Goal: Check status: Check status

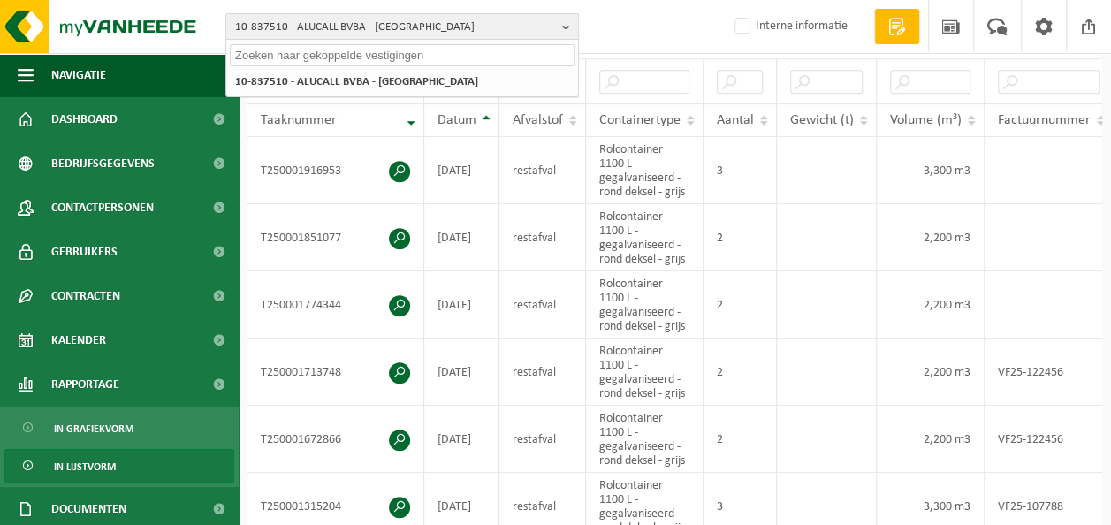
scroll to position [0, 228]
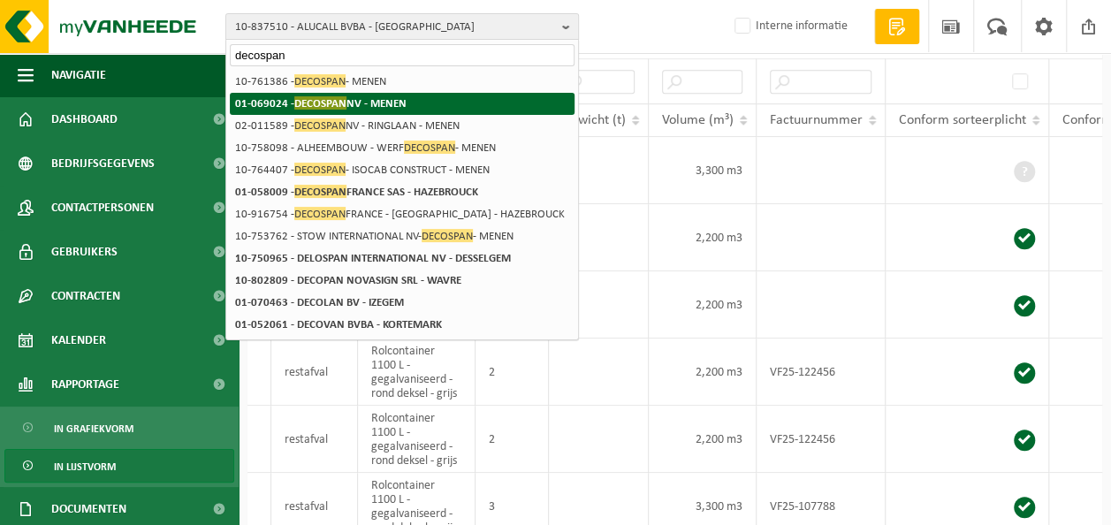
type input "decospan"
click at [325, 100] on span "DECOSPAN" at bounding box center [320, 102] width 52 height 13
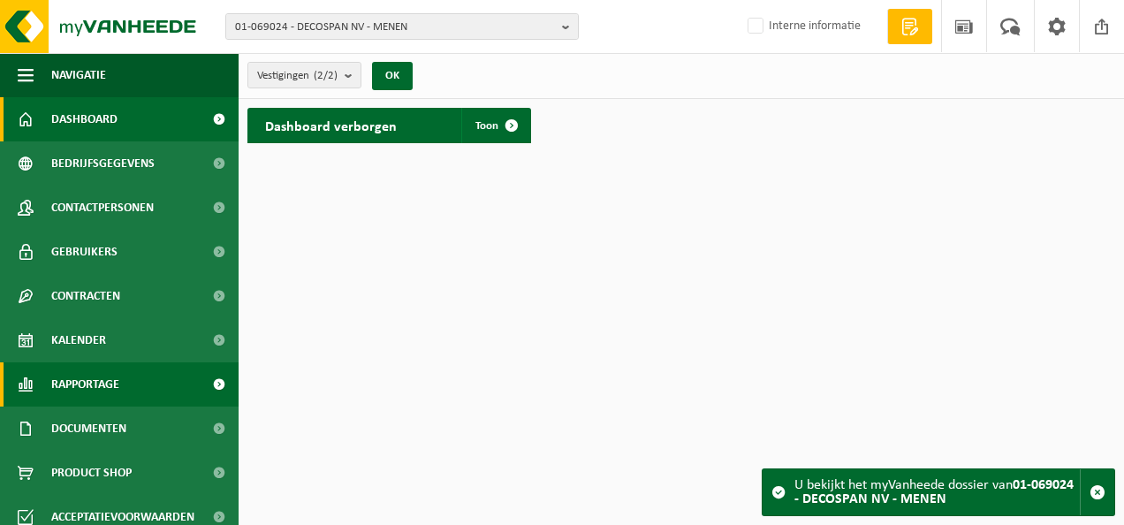
click at [78, 375] on span "Rapportage" at bounding box center [85, 384] width 68 height 44
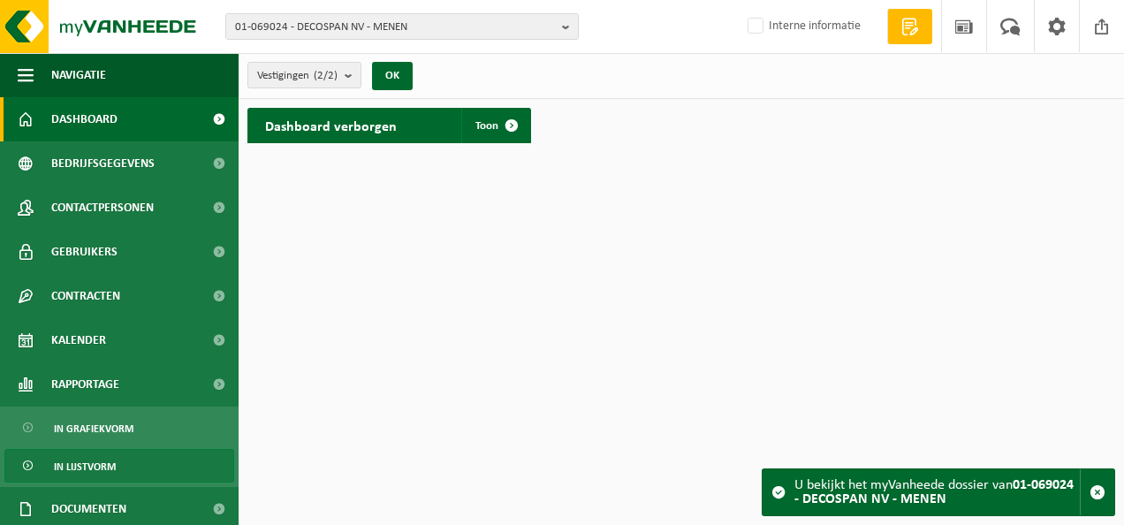
click at [78, 454] on span "In lijstvorm" at bounding box center [85, 467] width 62 height 34
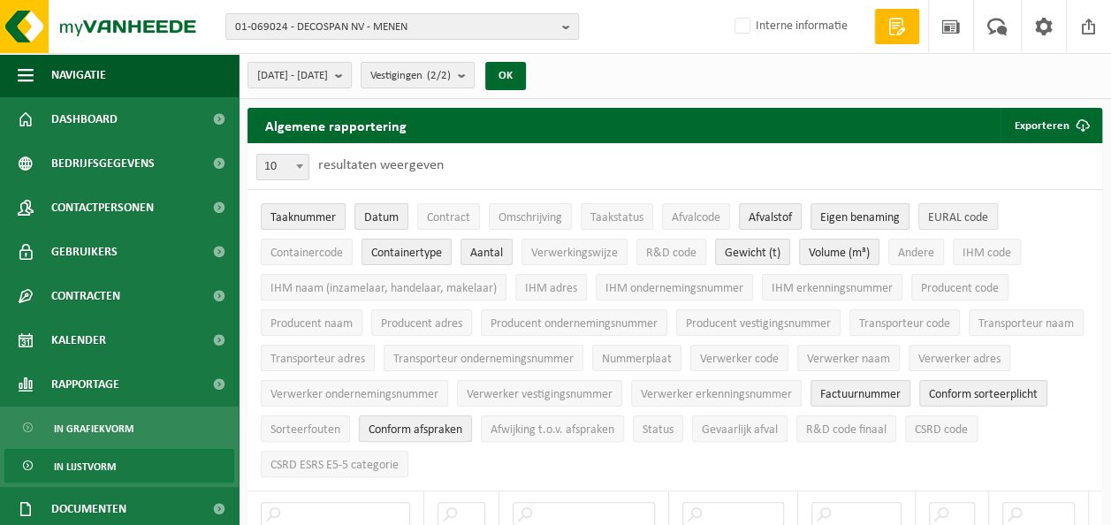
click at [954, 223] on span "EURAL code" at bounding box center [958, 217] width 60 height 13
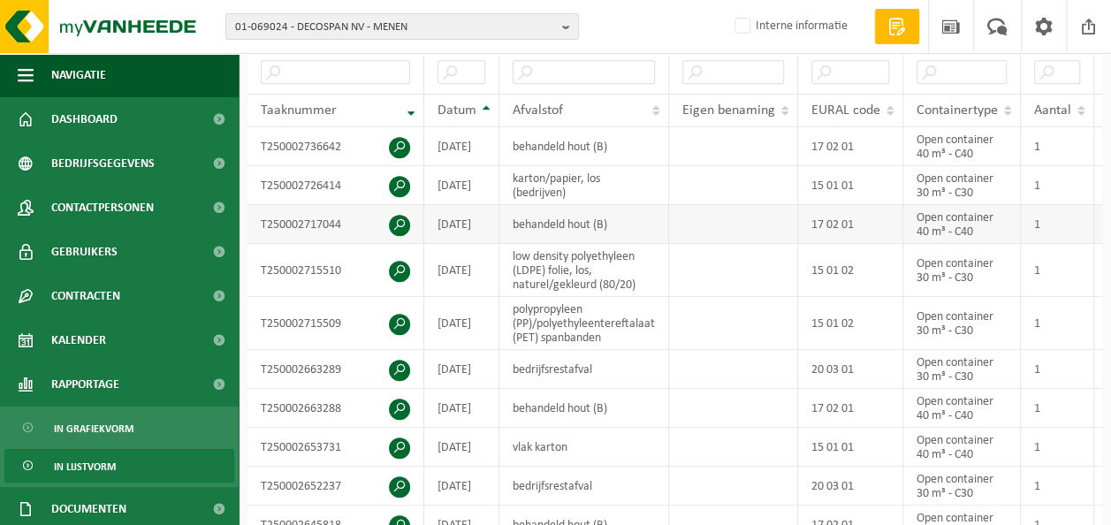
scroll to position [265, 0]
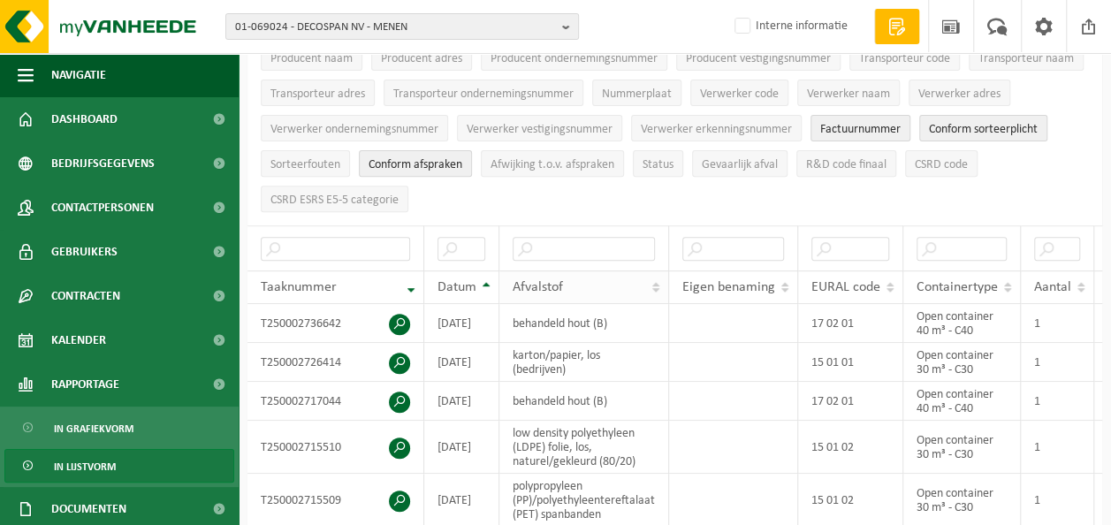
click at [588, 280] on div "Afvalstof" at bounding box center [579, 287] width 133 height 14
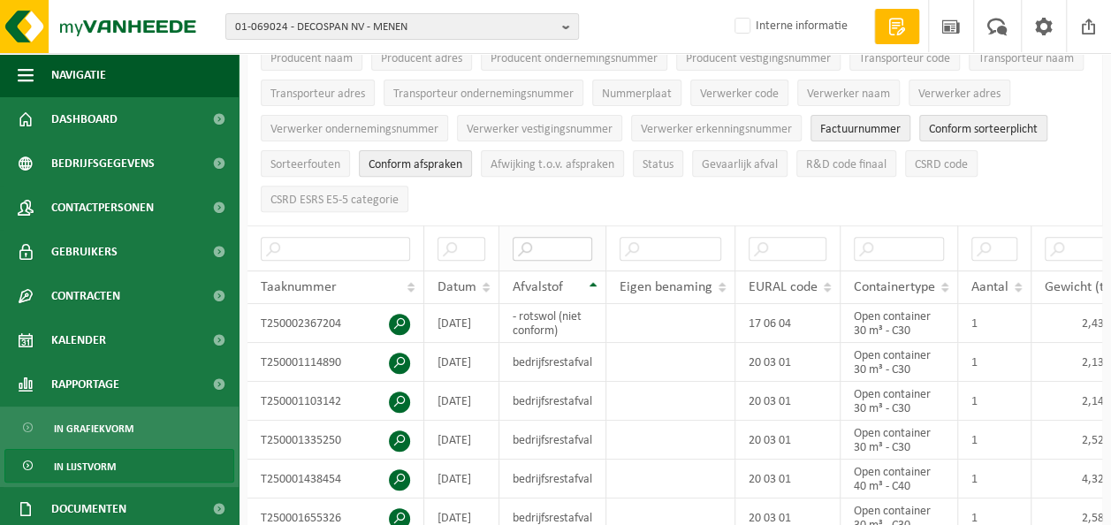
click at [564, 237] on input "text" at bounding box center [553, 249] width 80 height 24
type input "onbehandeld"
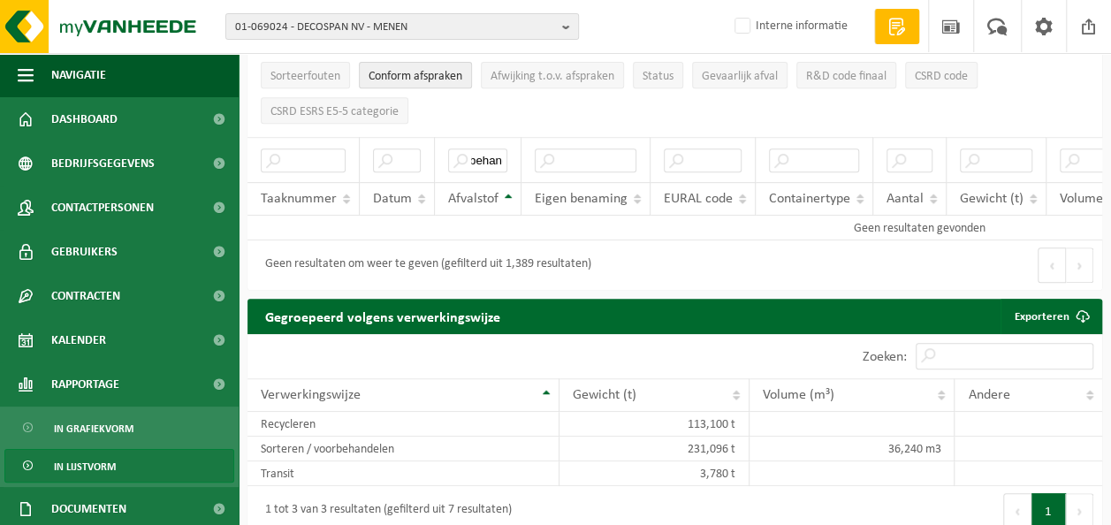
scroll to position [0, 0]
click at [384, 24] on span "01-069024 - DECOSPAN NV - MENEN" at bounding box center [395, 27] width 320 height 27
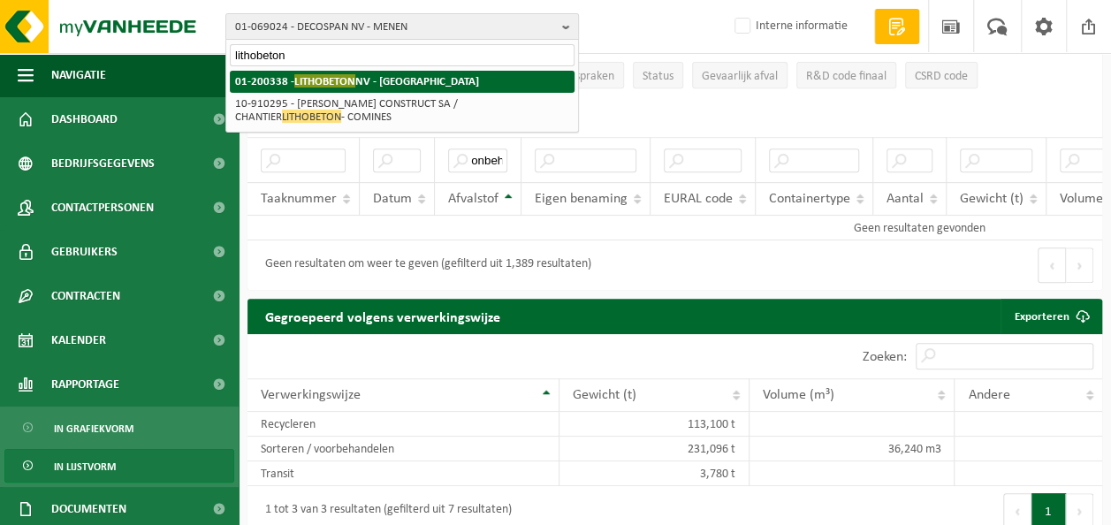
type input "lithobeton"
click at [345, 81] on span "LITHOBETON" at bounding box center [324, 80] width 61 height 13
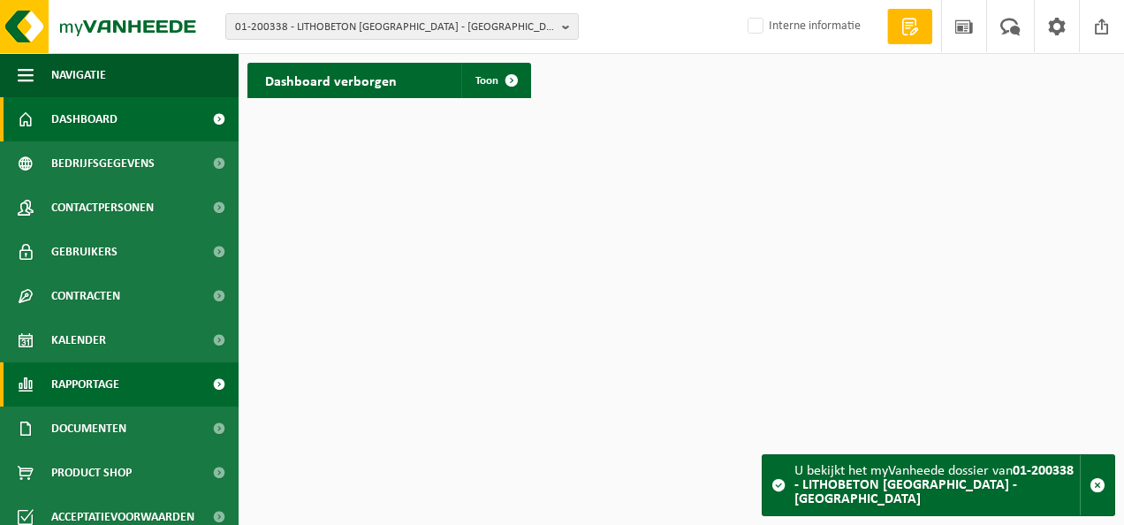
click at [43, 383] on link "Rapportage" at bounding box center [119, 384] width 239 height 44
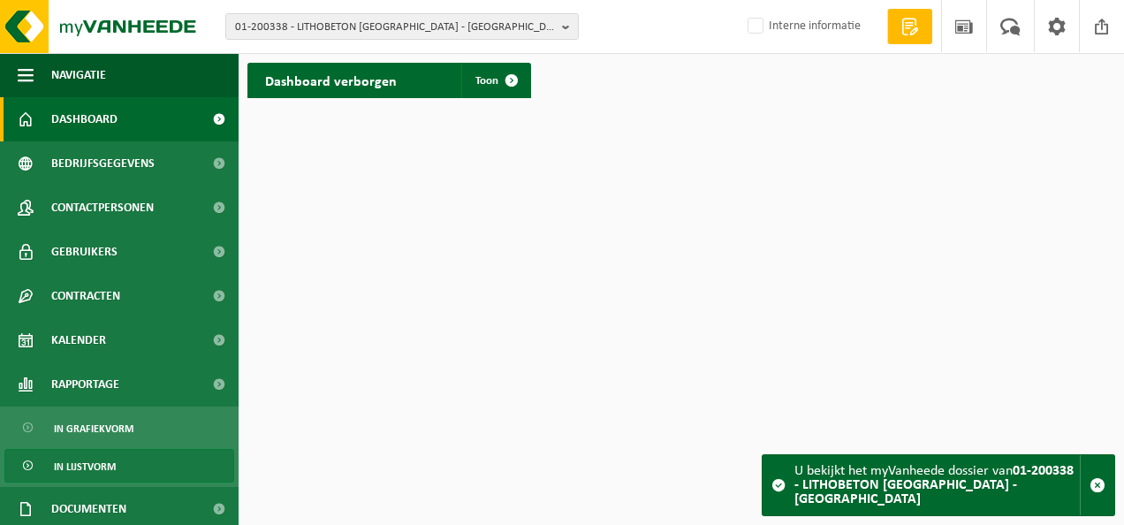
click at [65, 461] on span "In lijstvorm" at bounding box center [85, 467] width 62 height 34
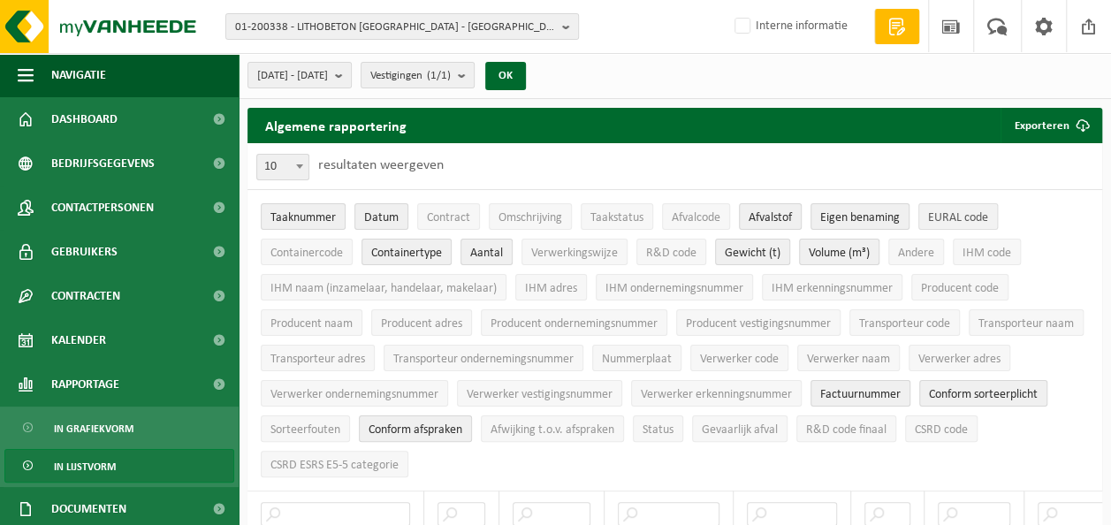
click at [951, 218] on span "EURAL code" at bounding box center [958, 217] width 60 height 13
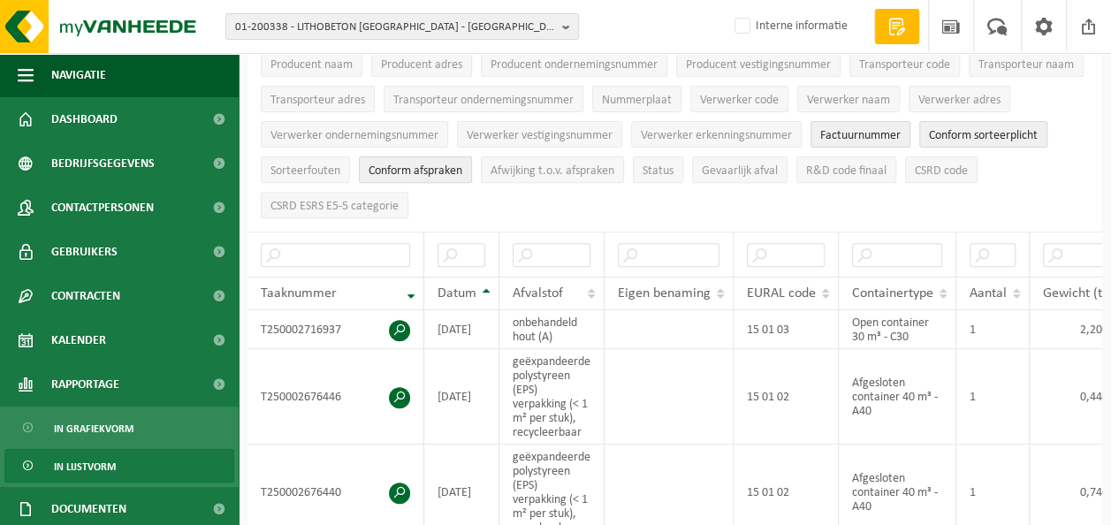
scroll to position [265, 0]
